Goal: Information Seeking & Learning: Find specific page/section

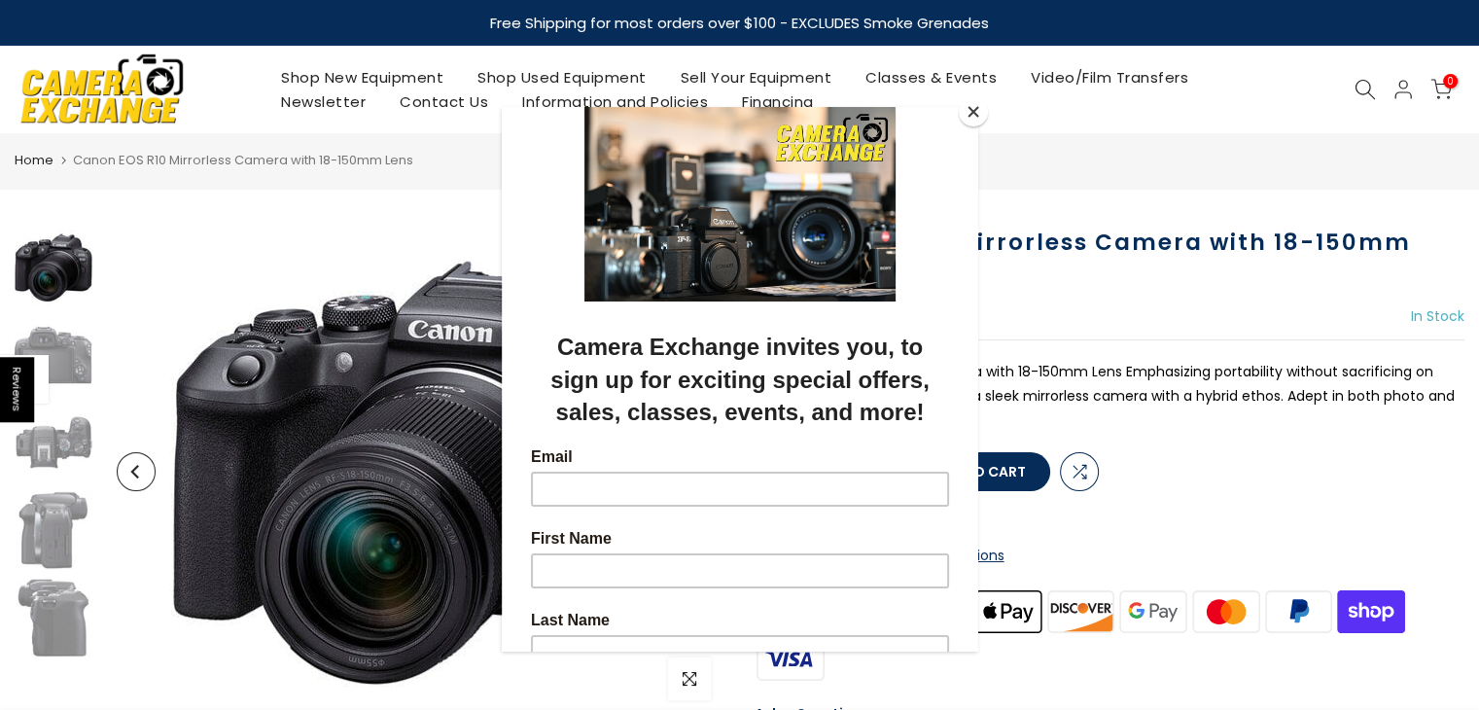
scroll to position [194, 0]
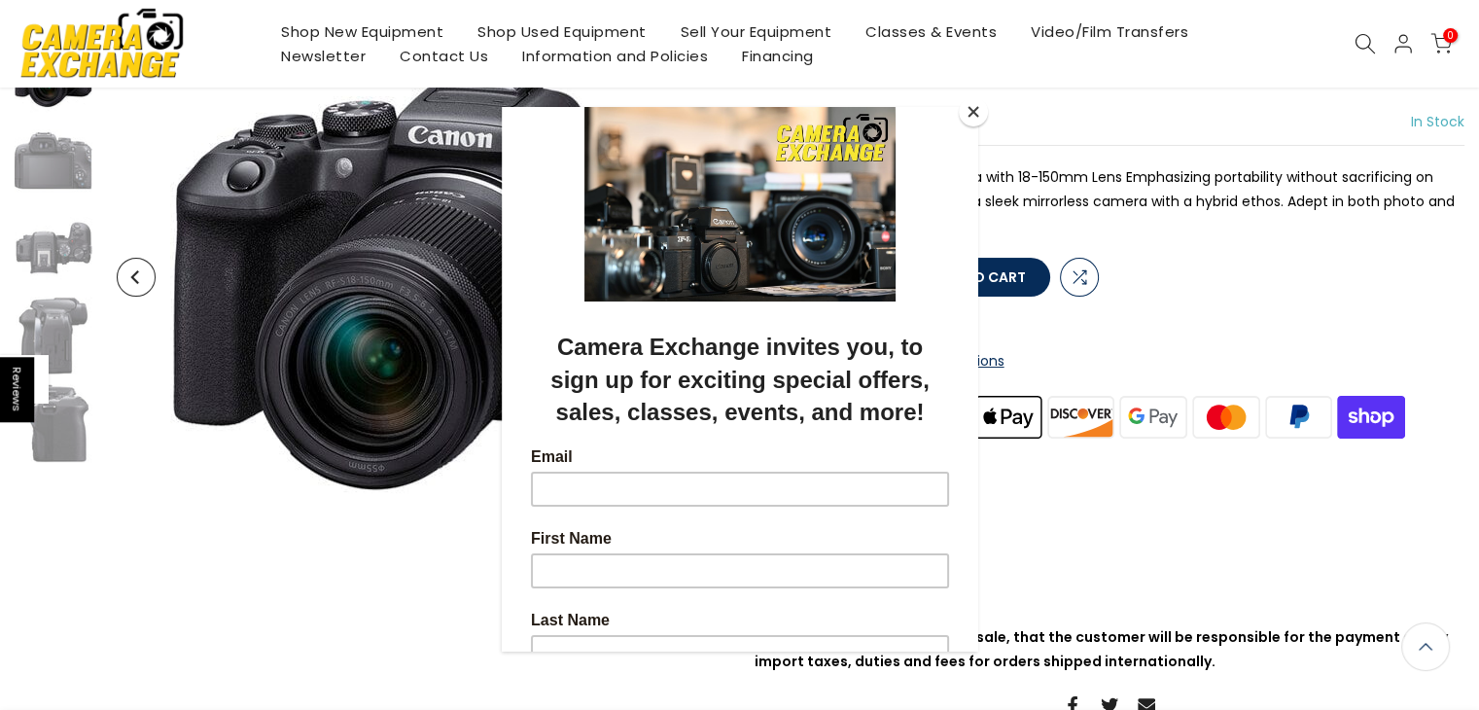
click at [983, 117] on button "Close" at bounding box center [973, 111] width 29 height 29
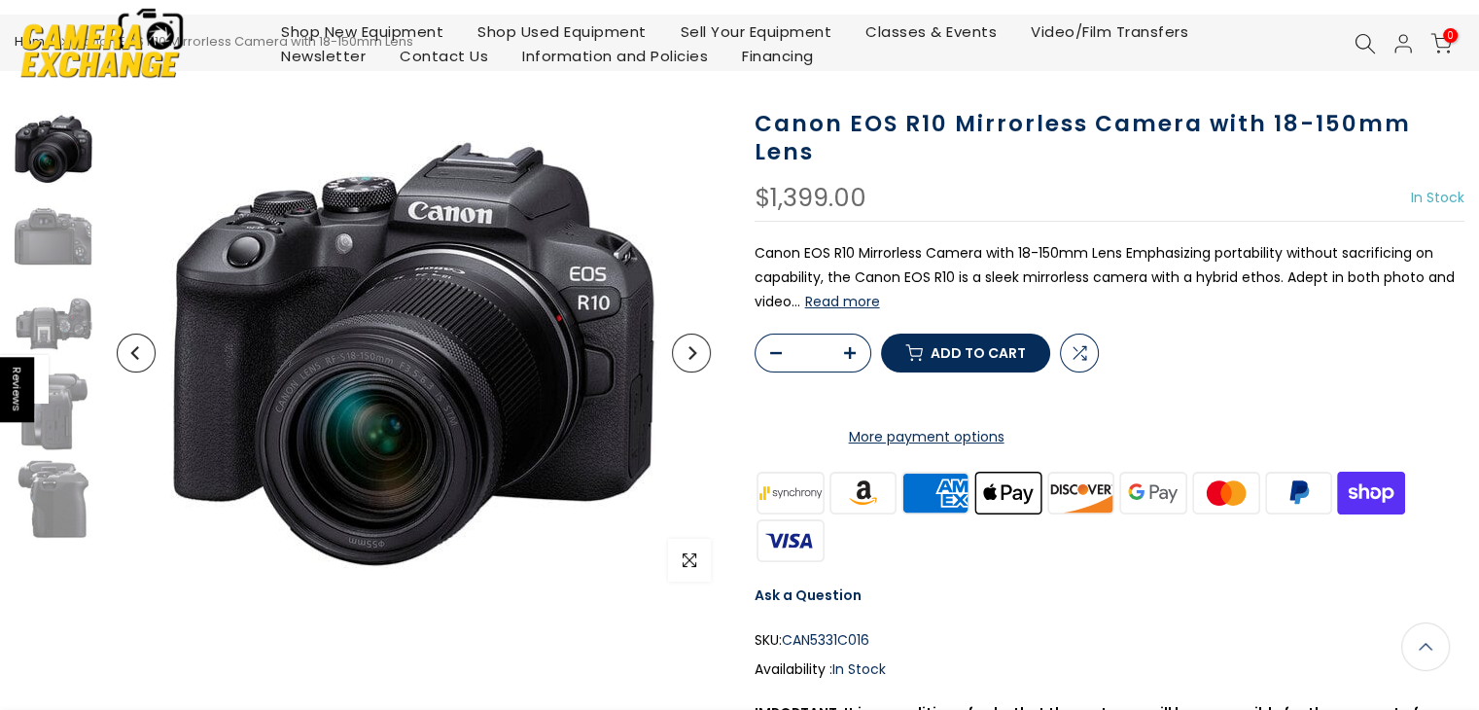
scroll to position [0, 0]
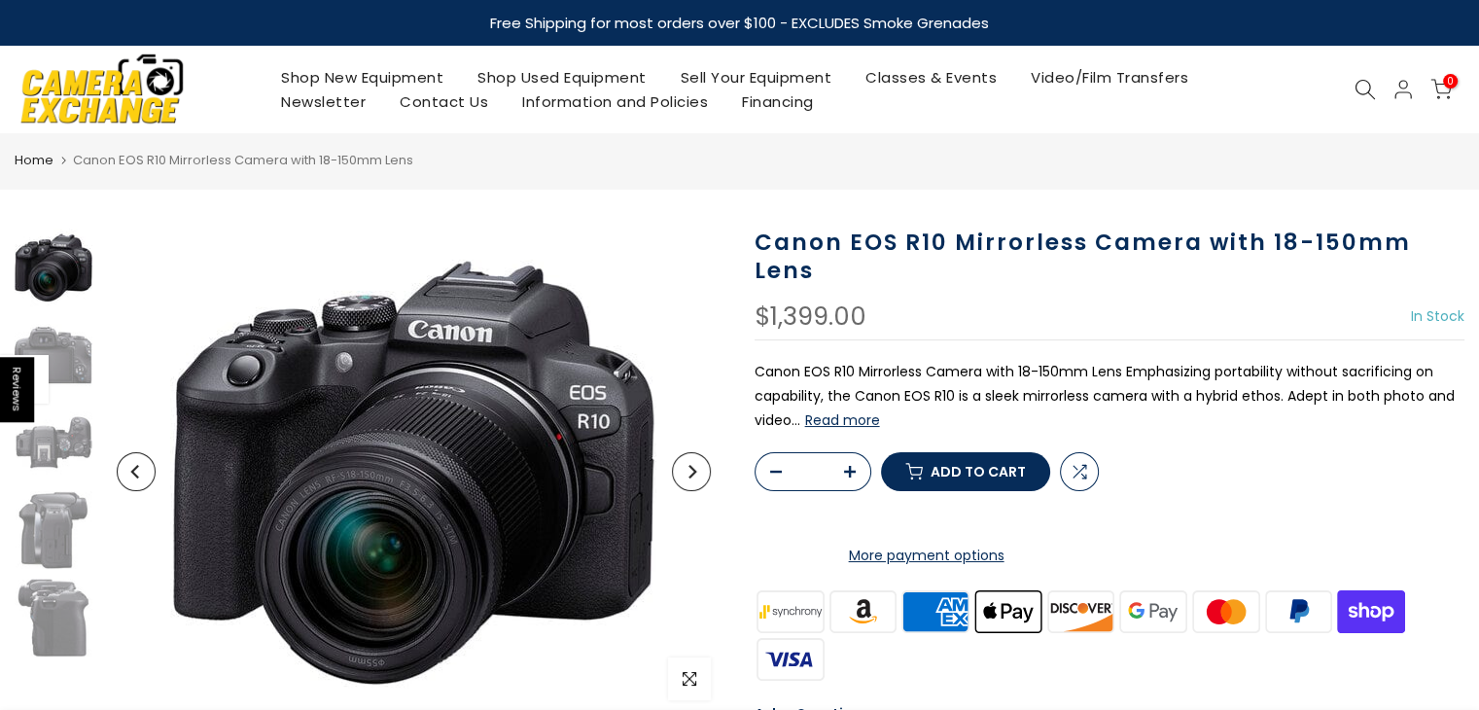
click at [1368, 92] on use at bounding box center [1364, 89] width 19 height 19
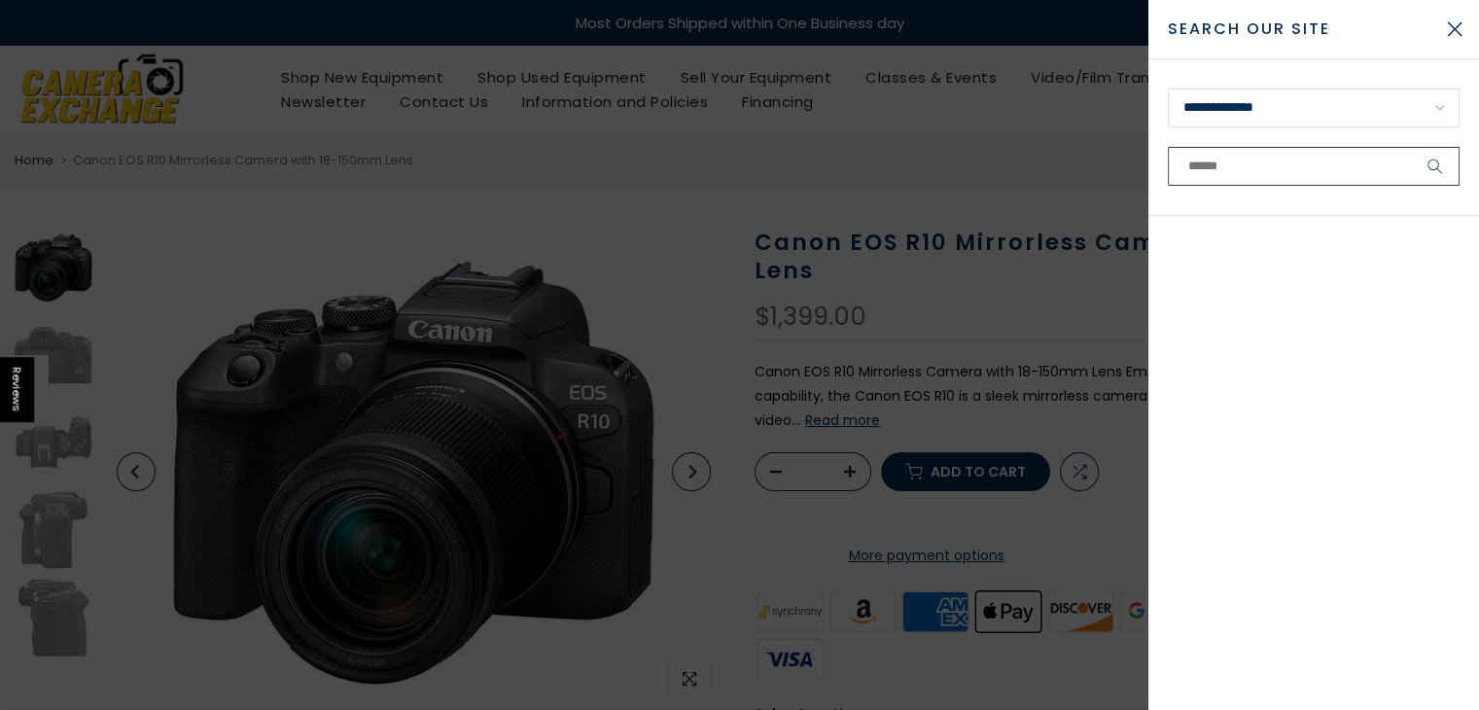
click at [1307, 166] on input "text" at bounding box center [1314, 166] width 292 height 39
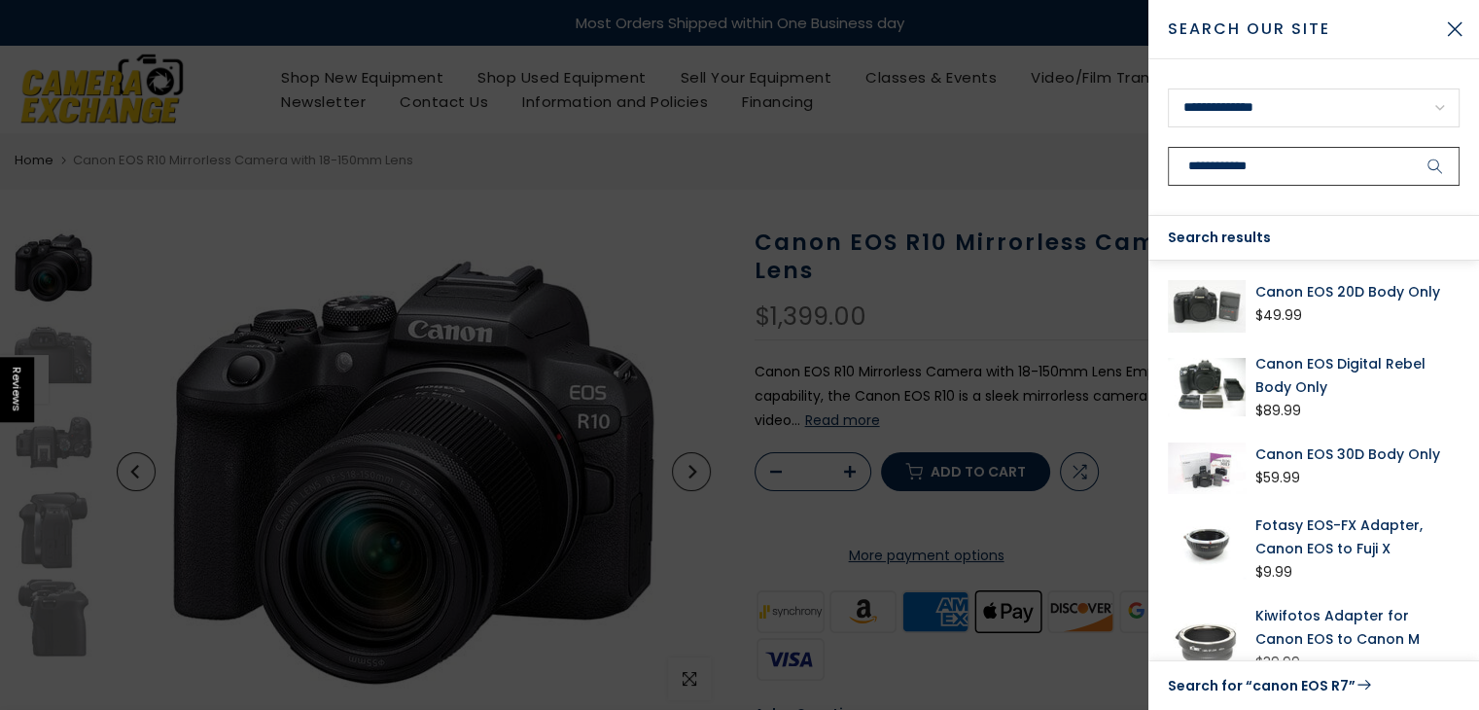
type input "**********"
click at [1411, 147] on button "submit" at bounding box center [1435, 166] width 49 height 39
